Goal: Task Accomplishment & Management: Use online tool/utility

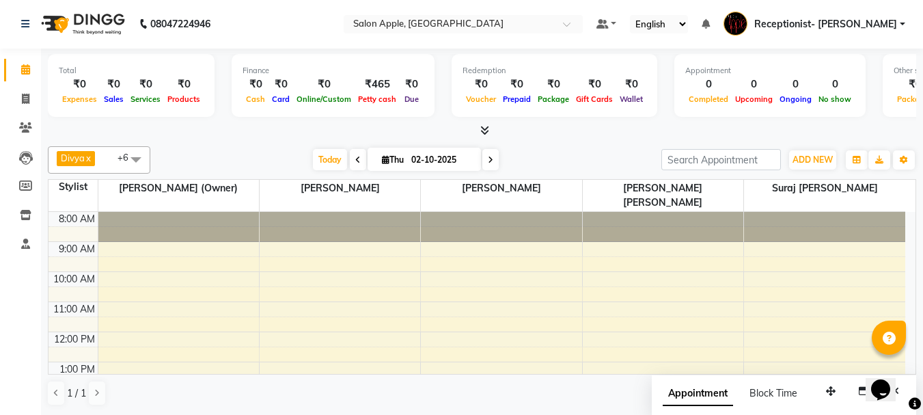
scroll to position [214, 0]
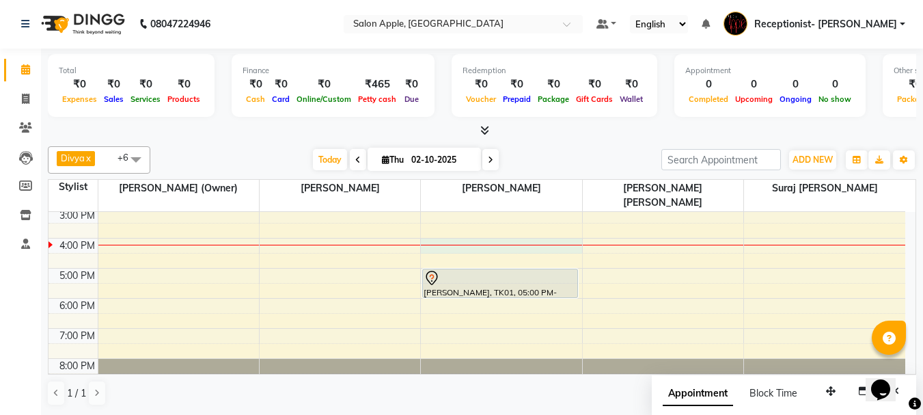
click at [422, 227] on div "8:00 AM 9:00 AM 10:00 AM 11:00 AM 12:00 PM 1:00 PM 2:00 PM 3:00 PM 4:00 PM 5:00…" at bounding box center [476, 193] width 856 height 390
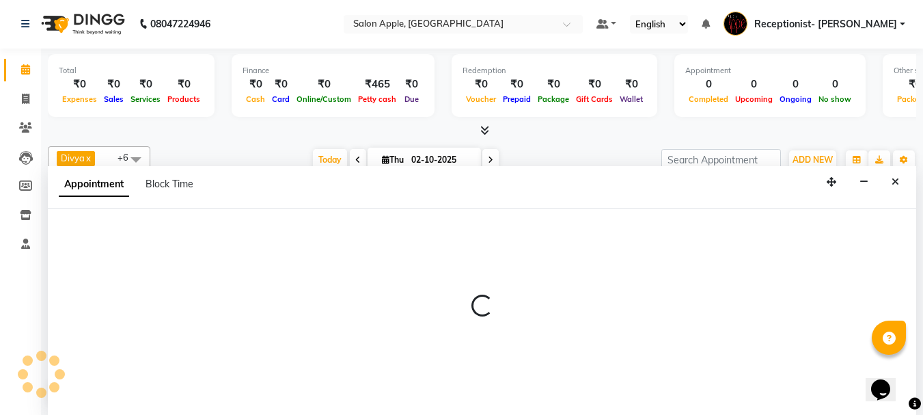
select select "50336"
select select "960"
select select "tentative"
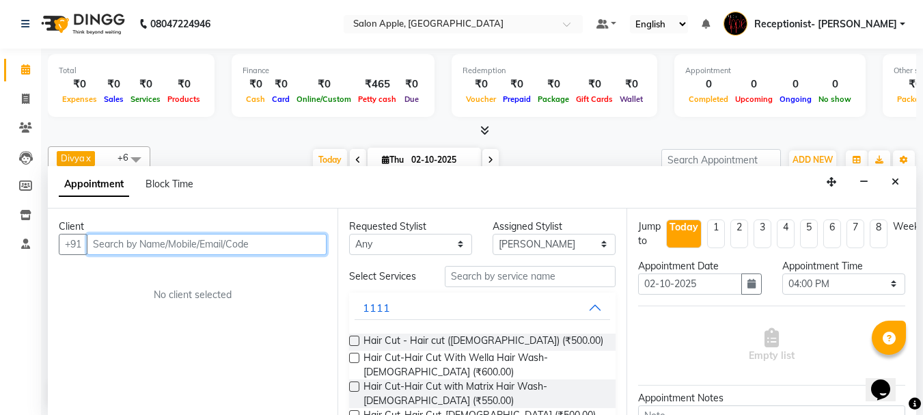
click at [132, 245] on input "text" at bounding box center [207, 244] width 240 height 21
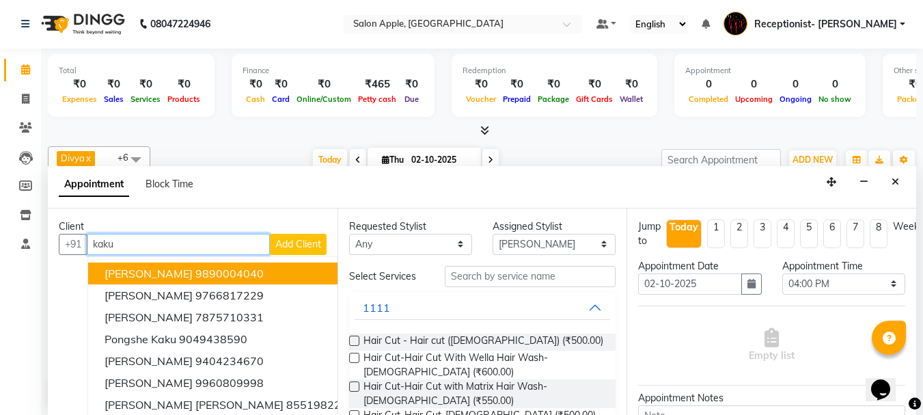
drag, startPoint x: 185, startPoint y: 275, endPoint x: 240, endPoint y: 274, distance: 54.7
click at [195, 275] on ngb-highlight "9890004040" at bounding box center [229, 273] width 68 height 14
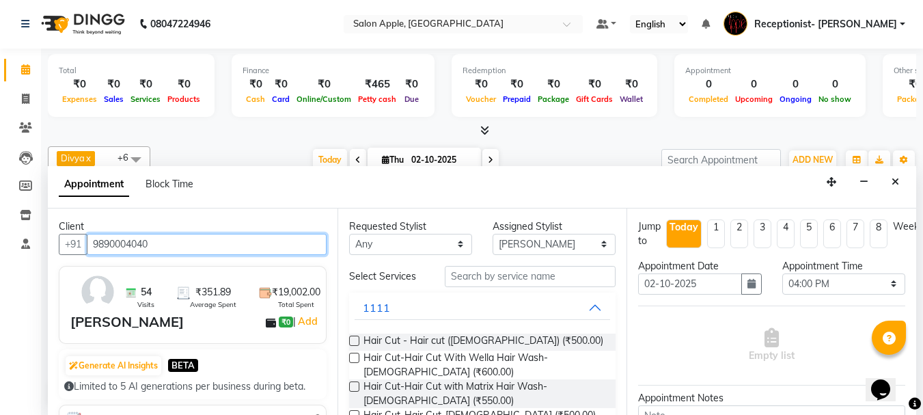
type input "9890004040"
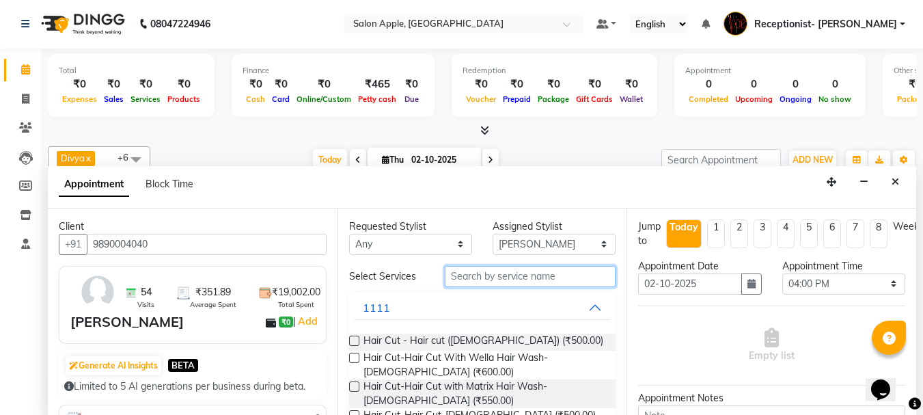
drag, startPoint x: 474, startPoint y: 274, endPoint x: 467, endPoint y: 275, distance: 7.0
click at [473, 275] on input "text" at bounding box center [530, 276] width 171 height 21
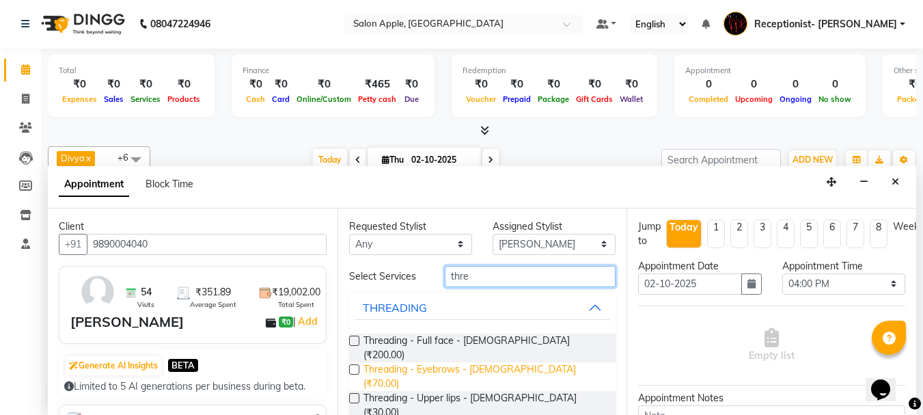
type input "thre"
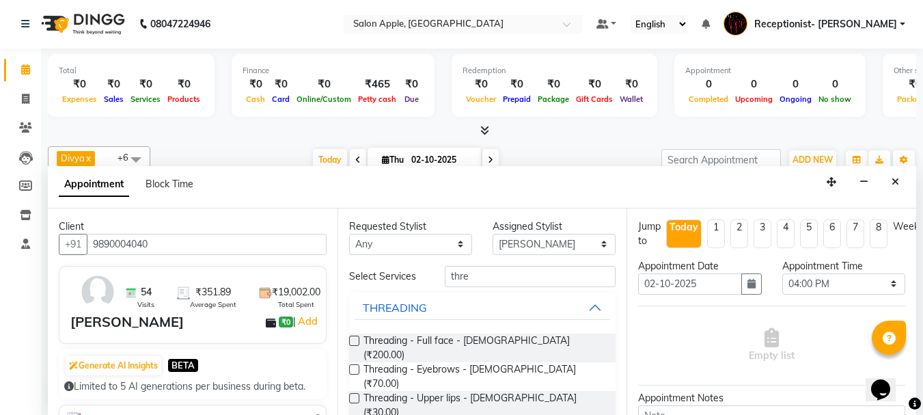
drag, startPoint x: 473, startPoint y: 352, endPoint x: 464, endPoint y: 389, distance: 37.9
click at [473, 362] on span "Threading - Eyebrows - [DEMOGRAPHIC_DATA] (₹70.00)" at bounding box center [484, 376] width 242 height 29
checkbox input "false"
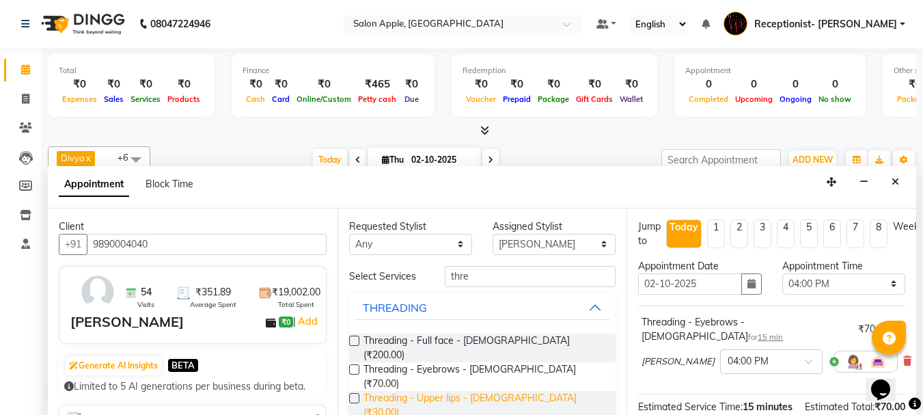
drag, startPoint x: 460, startPoint y: 376, endPoint x: 469, endPoint y: 369, distance: 11.8
click at [462, 391] on span "Threading - Upper lips - [DEMOGRAPHIC_DATA] (₹30.00)" at bounding box center [484, 405] width 242 height 29
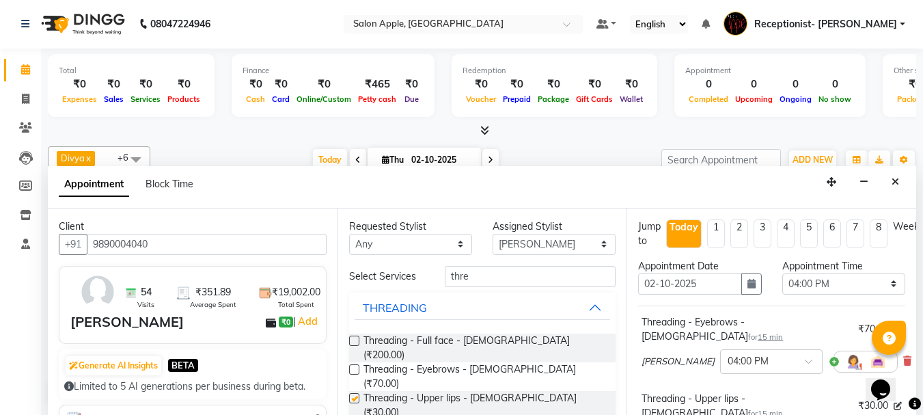
checkbox input "false"
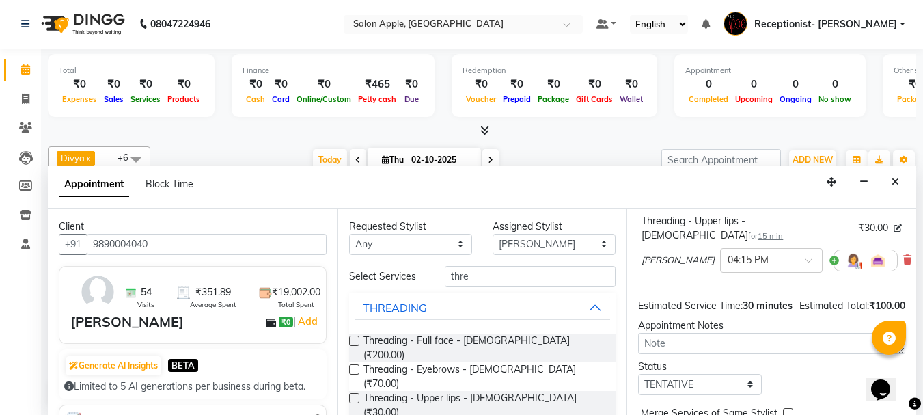
scroll to position [244, 0]
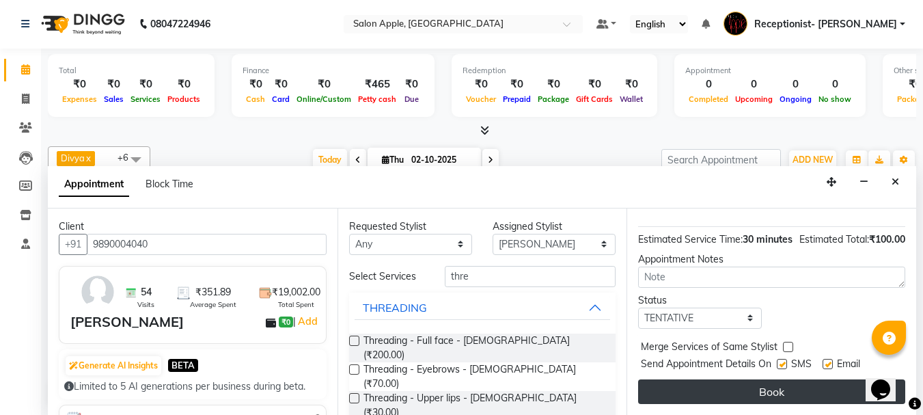
click at [820, 382] on button "Book" at bounding box center [771, 391] width 267 height 25
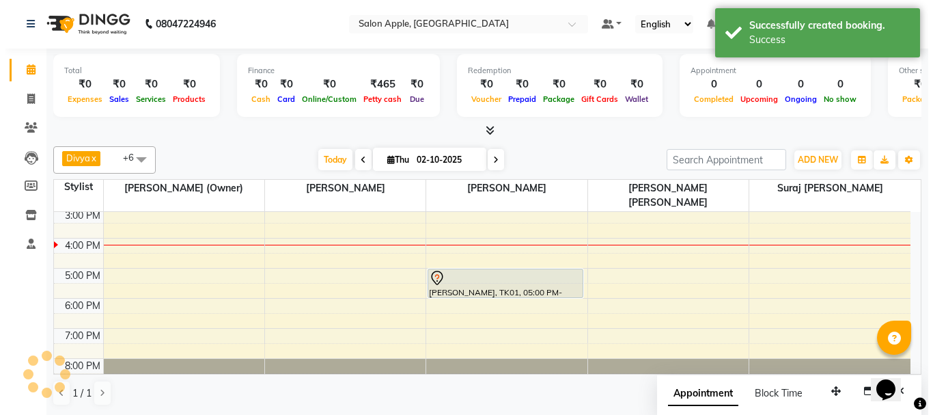
scroll to position [0, 0]
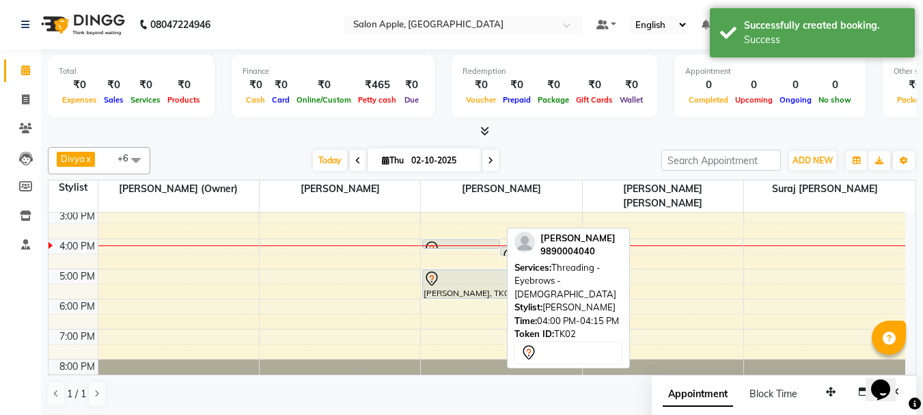
click at [471, 240] on div at bounding box center [460, 248] width 75 height 16
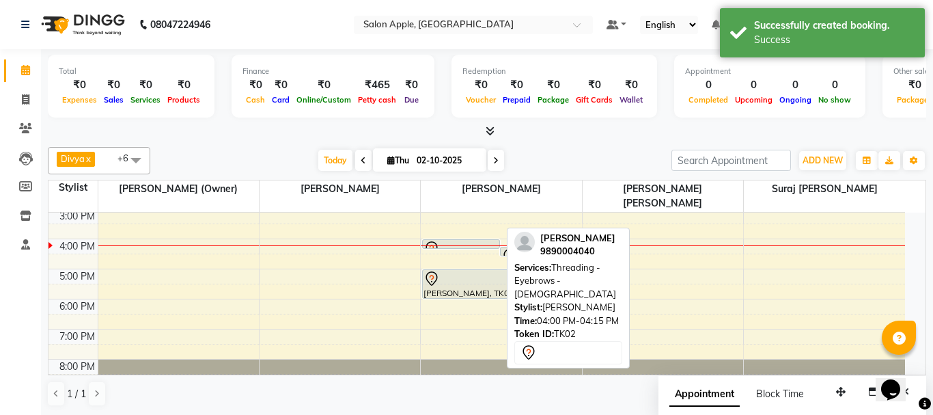
select select "7"
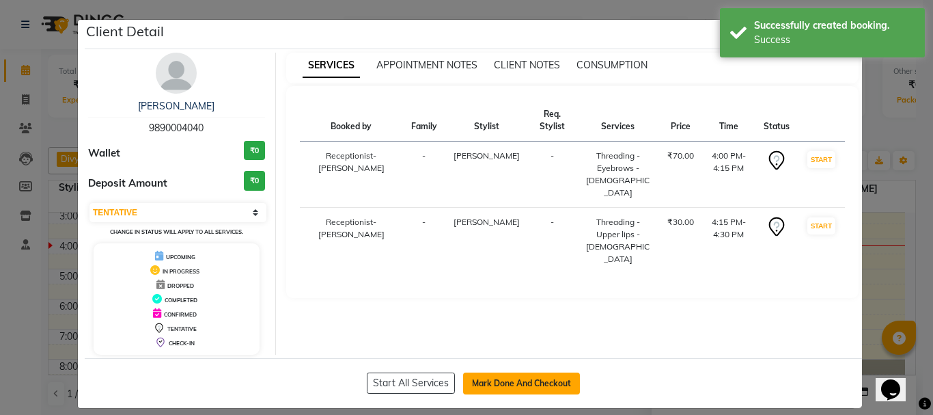
drag, startPoint x: 516, startPoint y: 384, endPoint x: 504, endPoint y: 332, distance: 53.2
click at [517, 382] on button "Mark Done And Checkout" at bounding box center [521, 383] width 117 height 22
select select "service"
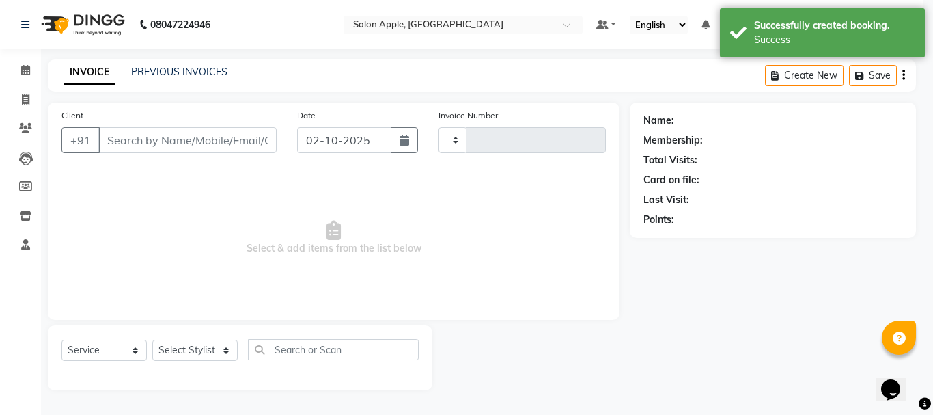
type input "0771"
select select "645"
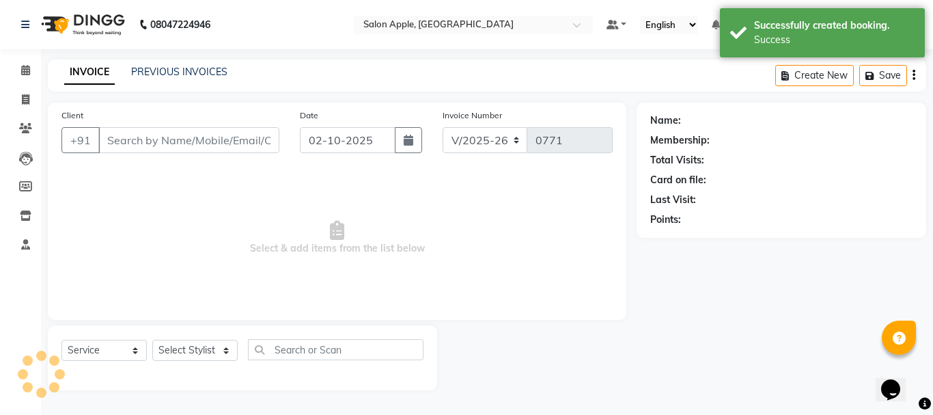
type input "9890004040"
select select "50336"
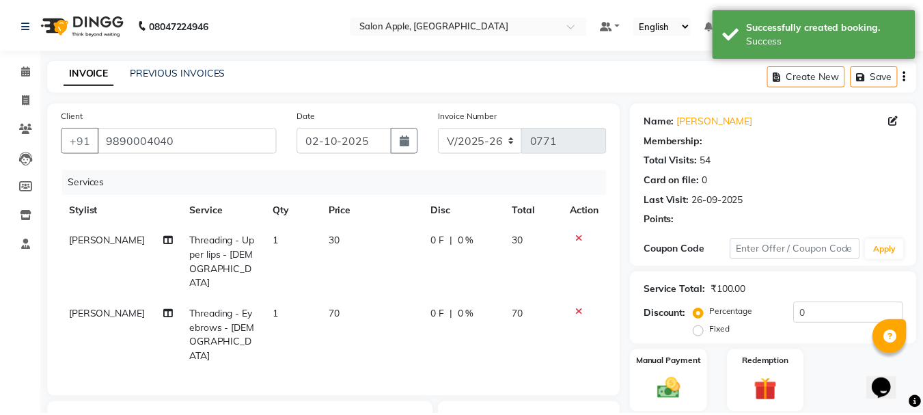
scroll to position [192, 0]
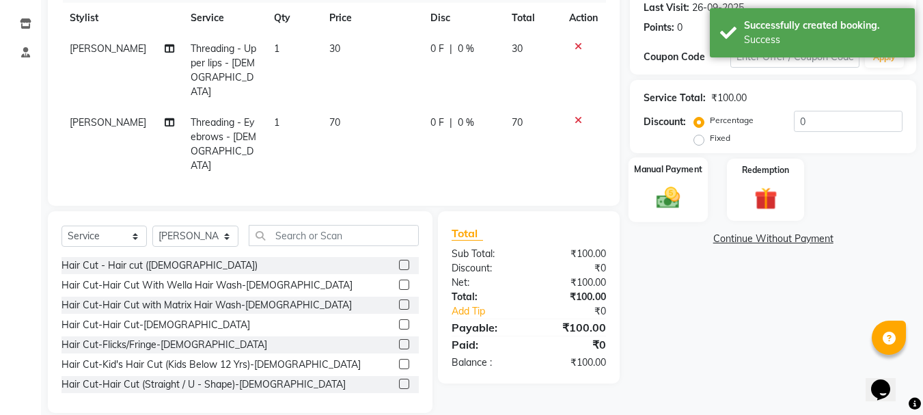
click at [666, 210] on img at bounding box center [668, 197] width 38 height 27
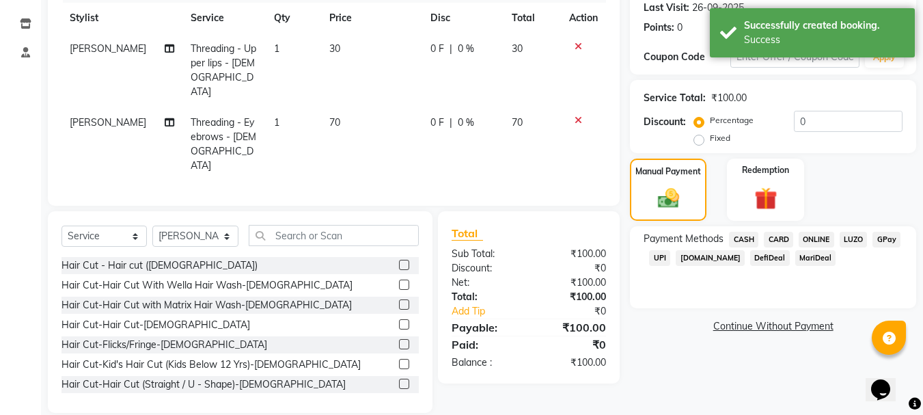
click at [816, 238] on span "ONLINE" at bounding box center [816, 240] width 36 height 16
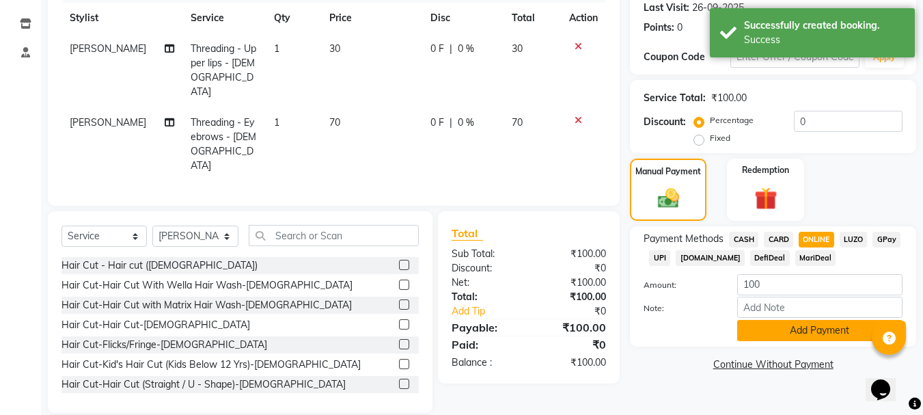
click at [781, 333] on button "Add Payment" at bounding box center [819, 330] width 165 height 21
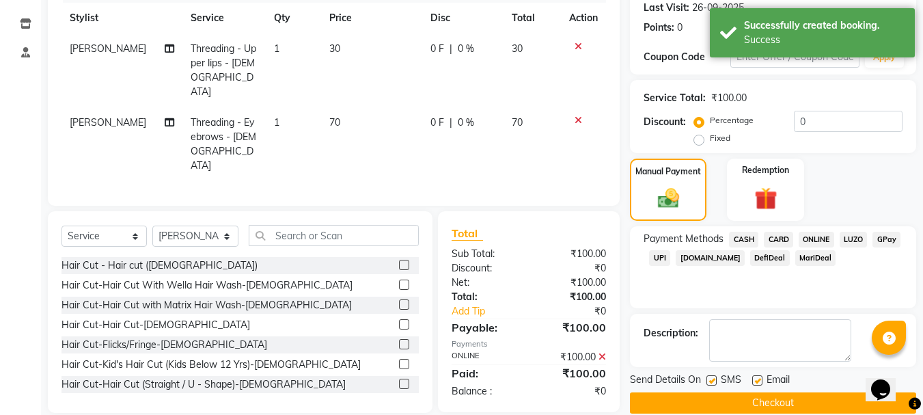
click at [768, 392] on button "Checkout" at bounding box center [773, 402] width 286 height 21
